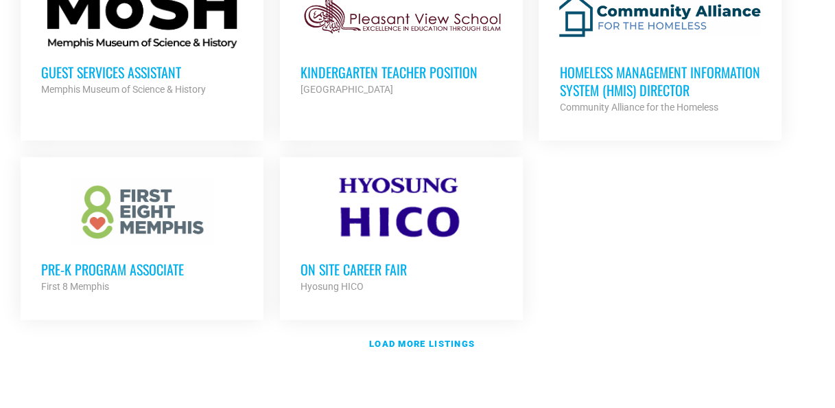
scroll to position [1635, 0]
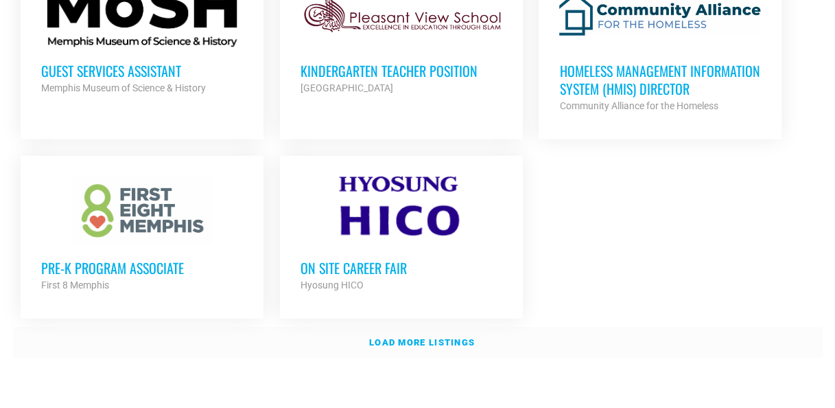
click at [528, 338] on link "Load more listings" at bounding box center [418, 343] width 810 height 32
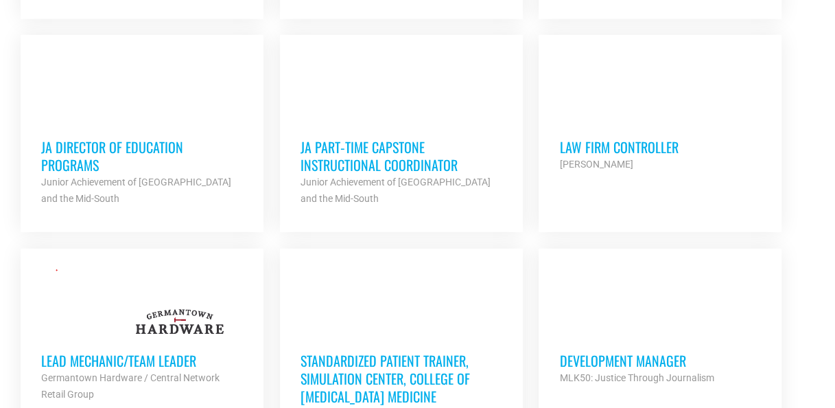
scroll to position [1935, 0]
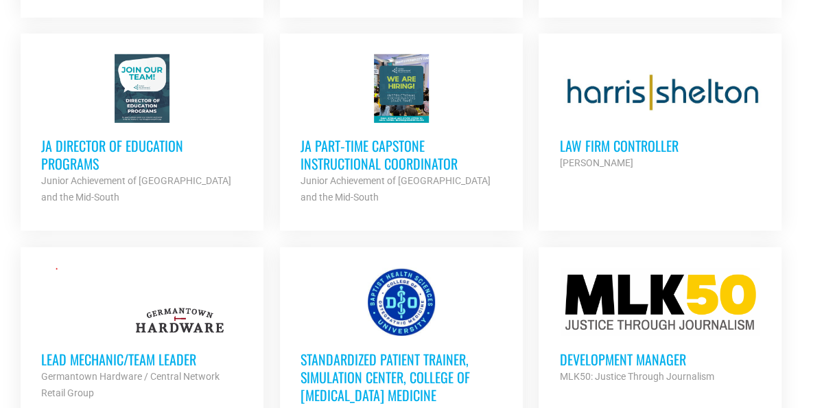
click at [727, 143] on h3 "Law Firm Controller" at bounding box center [660, 146] width 202 height 18
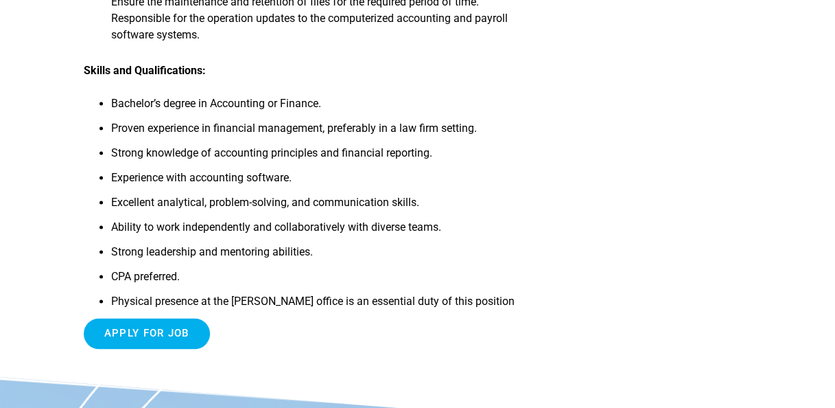
scroll to position [886, 0]
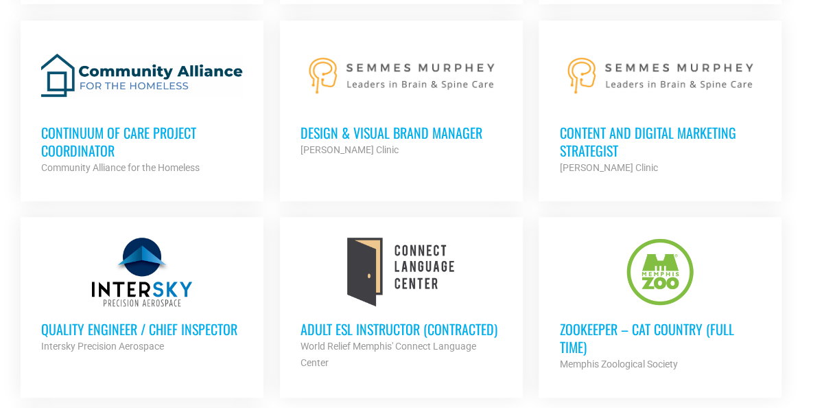
scroll to position [2786, 0]
